Goal: Information Seeking & Learning: Learn about a topic

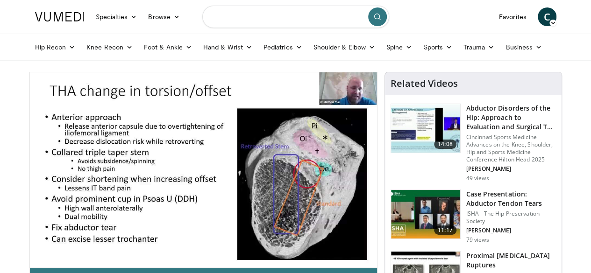
click at [223, 18] on input "Search topics, interventions" at bounding box center [295, 17] width 187 height 22
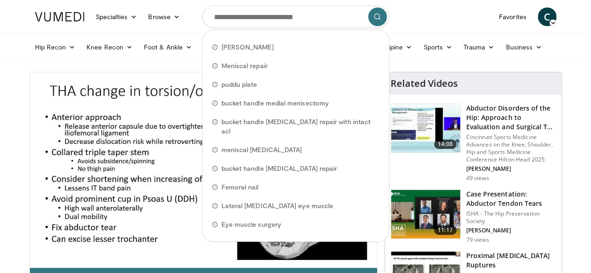
click at [249, 2] on form "Pelvis Pfannstiel Meniscal repair puddu plate bucket handle medial menisectomy …" at bounding box center [295, 17] width 187 height 34
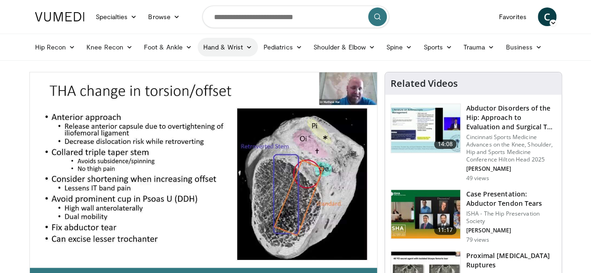
click at [218, 47] on link "Hand & Wrist" at bounding box center [228, 47] width 60 height 19
click at [198, 70] on link "Hand" at bounding box center [253, 69] width 111 height 15
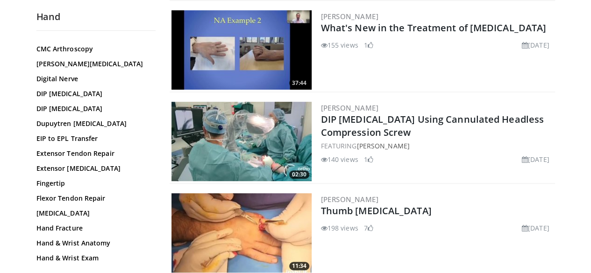
scroll to position [12, 0]
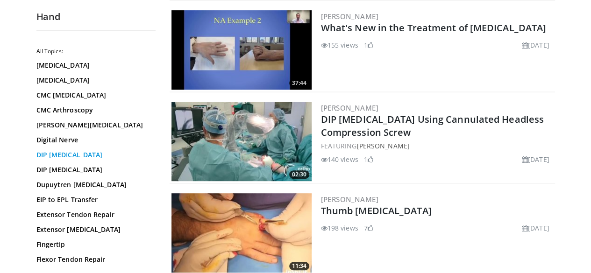
click at [56, 156] on link "DIP Arthrodesis" at bounding box center [93, 154] width 114 height 9
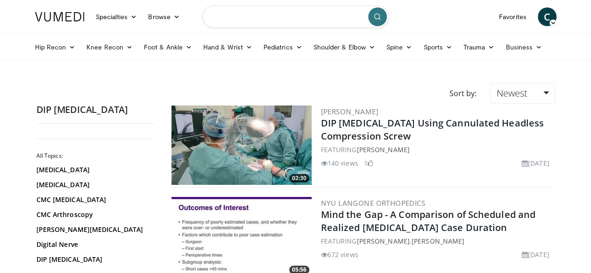
click at [275, 14] on input "Search topics, interventions" at bounding box center [295, 17] width 187 height 22
type input "****"
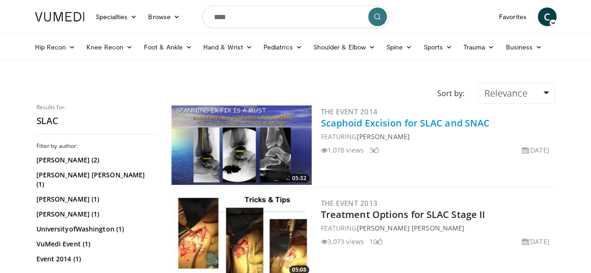
click at [402, 123] on link "Scaphoid Excision for SLAC and SNAC" at bounding box center [405, 123] width 169 height 13
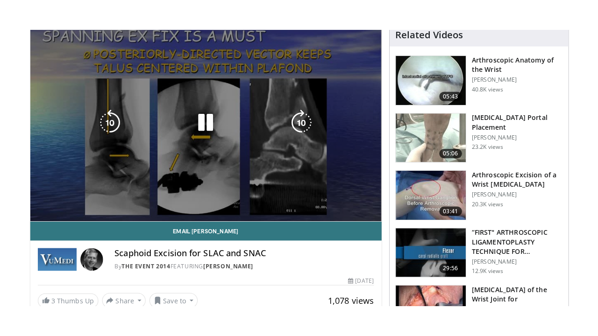
scroll to position [93, 0]
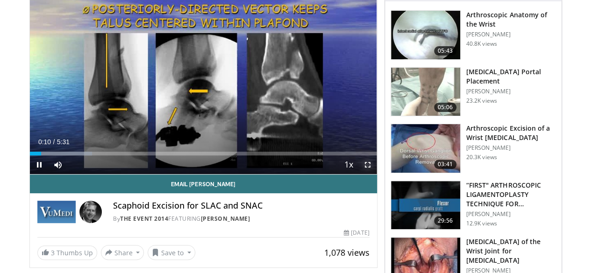
click at [376, 174] on span "Video Player" at bounding box center [367, 165] width 19 height 19
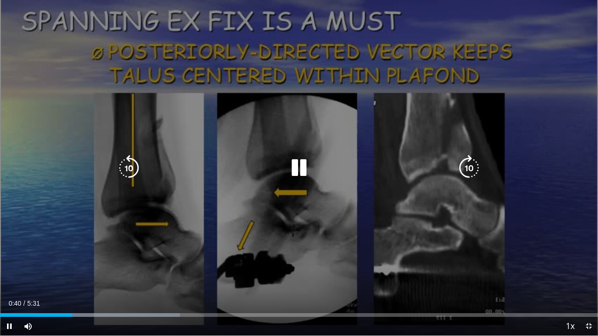
click at [299, 170] on icon "Video Player" at bounding box center [299, 168] width 26 height 26
click at [234, 138] on div "10 seconds Tap to unmute" at bounding box center [299, 168] width 598 height 336
click at [123, 174] on icon "Video Player" at bounding box center [129, 168] width 26 height 26
click at [142, 177] on div "Video Player" at bounding box center [299, 168] width 359 height 19
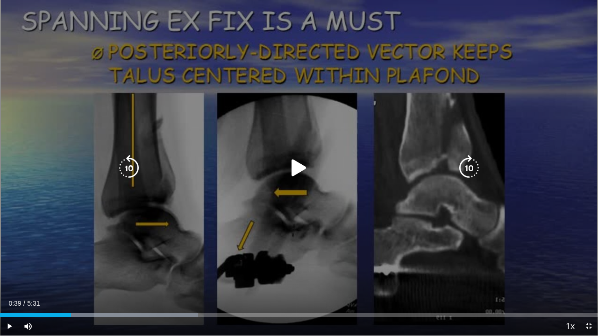
click at [122, 172] on icon "Video Player" at bounding box center [129, 168] width 26 height 26
click at [289, 171] on icon "Video Player" at bounding box center [299, 168] width 26 height 26
click at [132, 164] on icon "Video Player" at bounding box center [129, 168] width 26 height 26
click at [132, 168] on icon "Video Player" at bounding box center [129, 168] width 26 height 26
click at [300, 167] on icon "Video Player" at bounding box center [299, 168] width 26 height 26
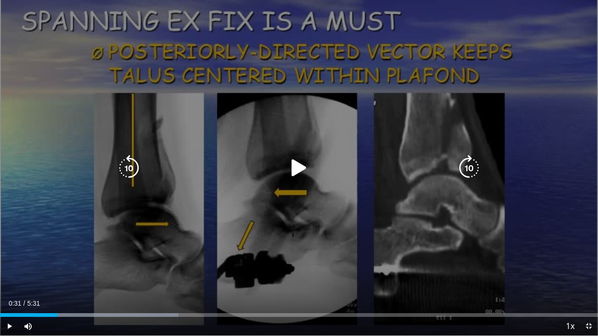
click at [298, 170] on icon "Video Player" at bounding box center [299, 168] width 26 height 26
click at [284, 157] on div "20 seconds Tap to unmute" at bounding box center [299, 168] width 598 height 336
click at [293, 170] on icon "Video Player" at bounding box center [299, 168] width 26 height 26
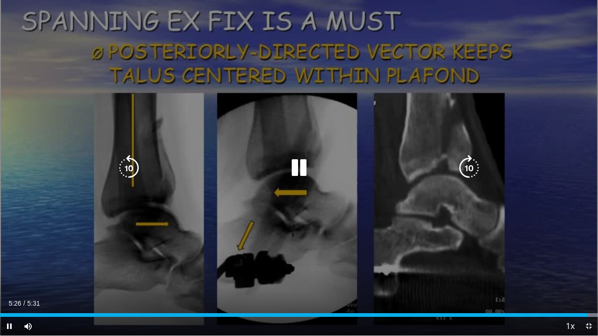
click at [305, 168] on div "10 seconds Tap to unmute" at bounding box center [299, 168] width 598 height 336
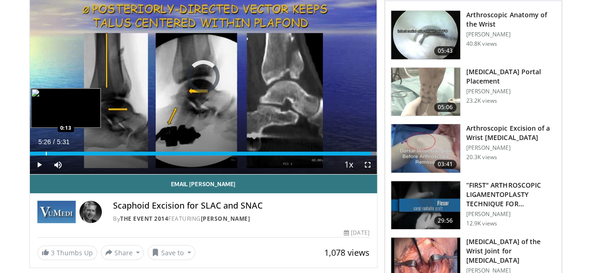
click at [46, 156] on div "Progress Bar" at bounding box center [46, 154] width 1 height 4
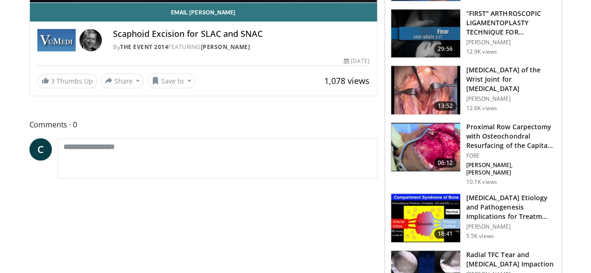
scroll to position [327, 0]
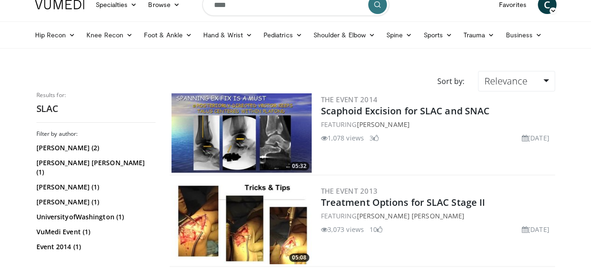
scroll to position [47, 0]
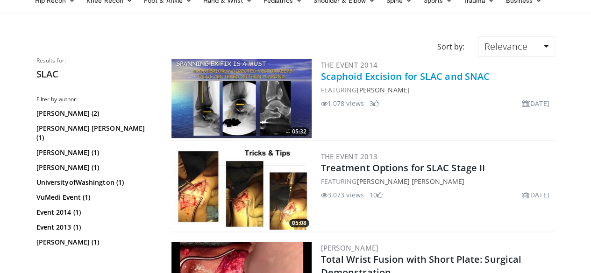
click at [433, 72] on link "Scaphoid Excision for SLAC and SNAC" at bounding box center [405, 76] width 169 height 13
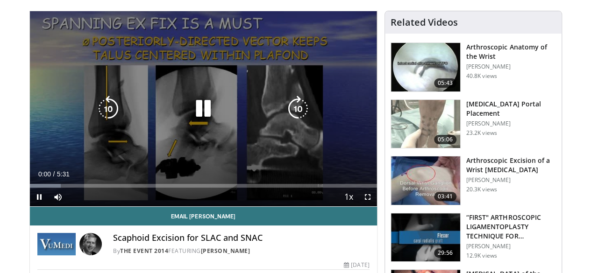
scroll to position [47, 0]
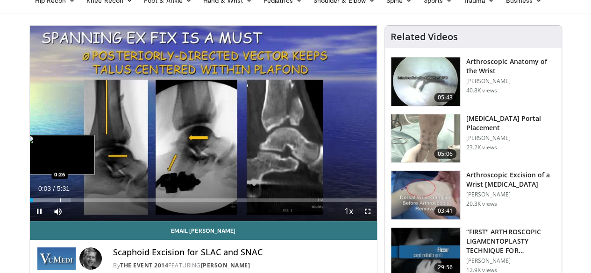
click at [60, 202] on div "Progress Bar" at bounding box center [60, 201] width 1 height 4
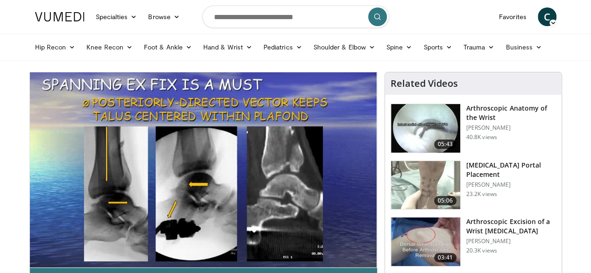
scroll to position [280, 0]
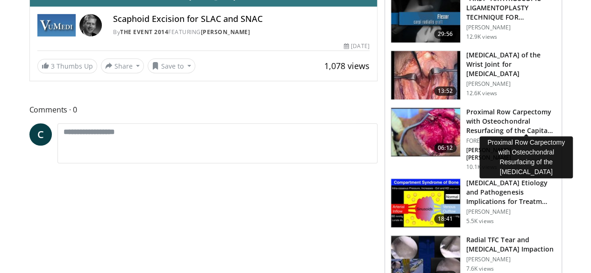
click at [526, 111] on h3 "Proximal Row Carpectomy with Osteochondral Resurfacing of the Capita…" at bounding box center [511, 121] width 90 height 28
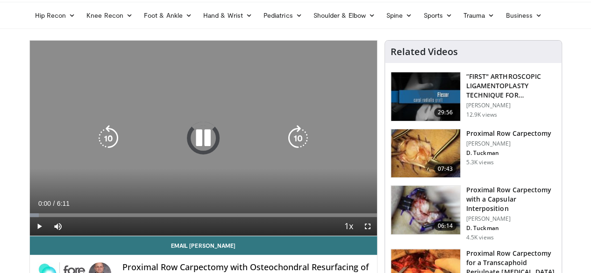
scroll to position [47, 0]
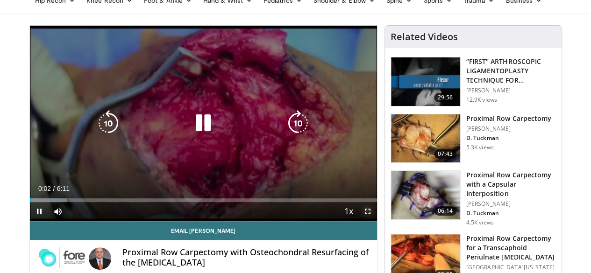
drag, startPoint x: 374, startPoint y: 228, endPoint x: 374, endPoint y: 269, distance: 40.6
click at [374, 221] on span "Video Player" at bounding box center [367, 211] width 19 height 19
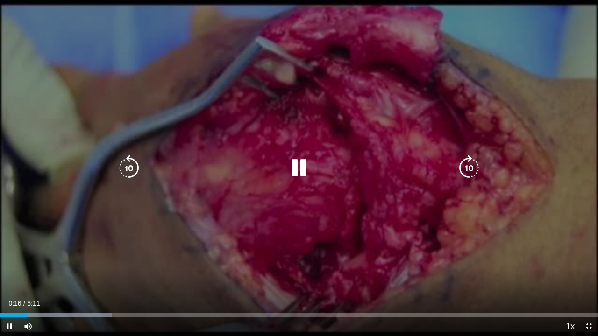
click at [430, 108] on div "10 seconds Tap to unmute" at bounding box center [299, 168] width 598 height 336
drag, startPoint x: 430, startPoint y: 108, endPoint x: 425, endPoint y: 105, distance: 5.7
click at [429, 105] on div "10 seconds Tap to unmute" at bounding box center [299, 168] width 598 height 336
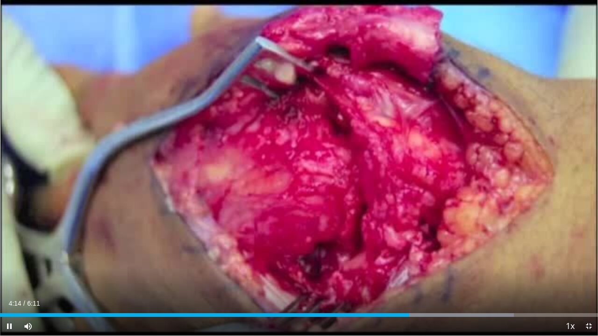
click at [312, 167] on div "10 seconds Tap to unmute" at bounding box center [299, 168] width 598 height 336
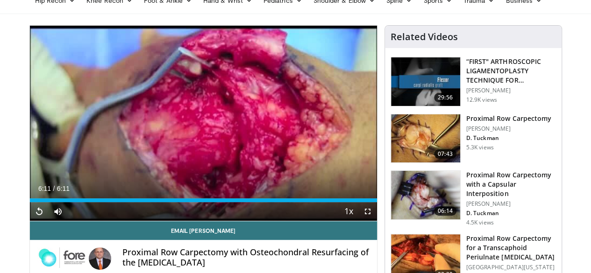
click at [525, 119] on h3 "Proximal Row Carpectomy" at bounding box center [508, 118] width 85 height 9
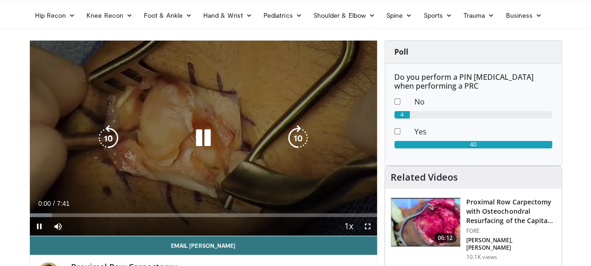
scroll to position [47, 0]
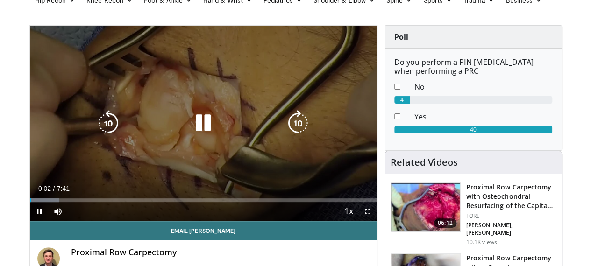
click at [190, 135] on icon "Video Player" at bounding box center [203, 123] width 26 height 26
